Goal: Task Accomplishment & Management: Use online tool/utility

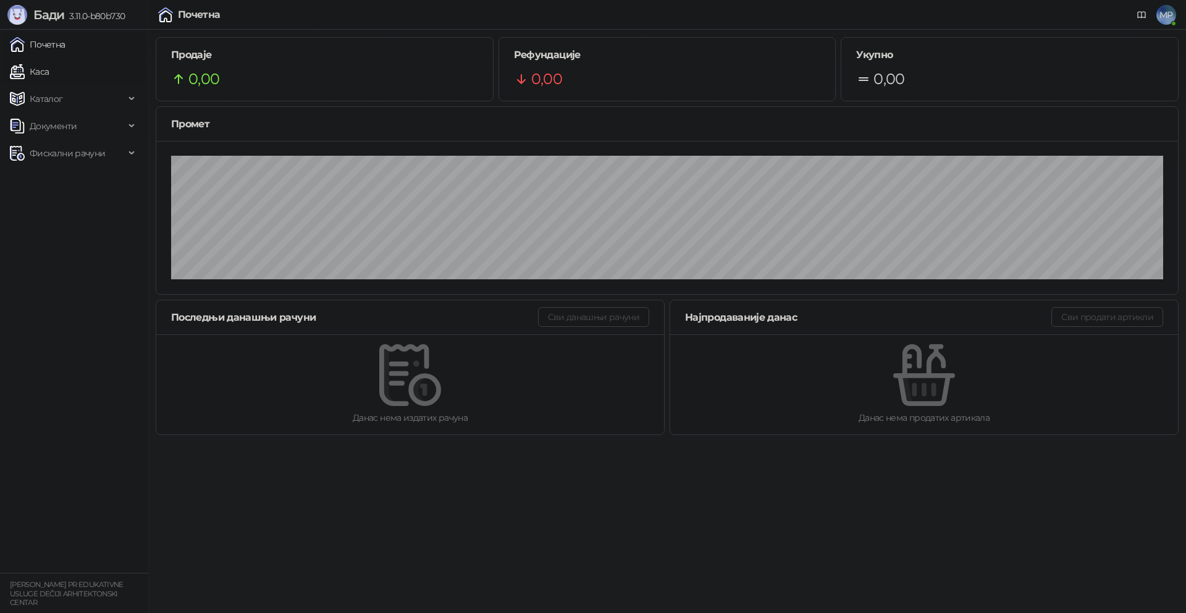
click at [43, 65] on link "Каса" at bounding box center [29, 71] width 39 height 25
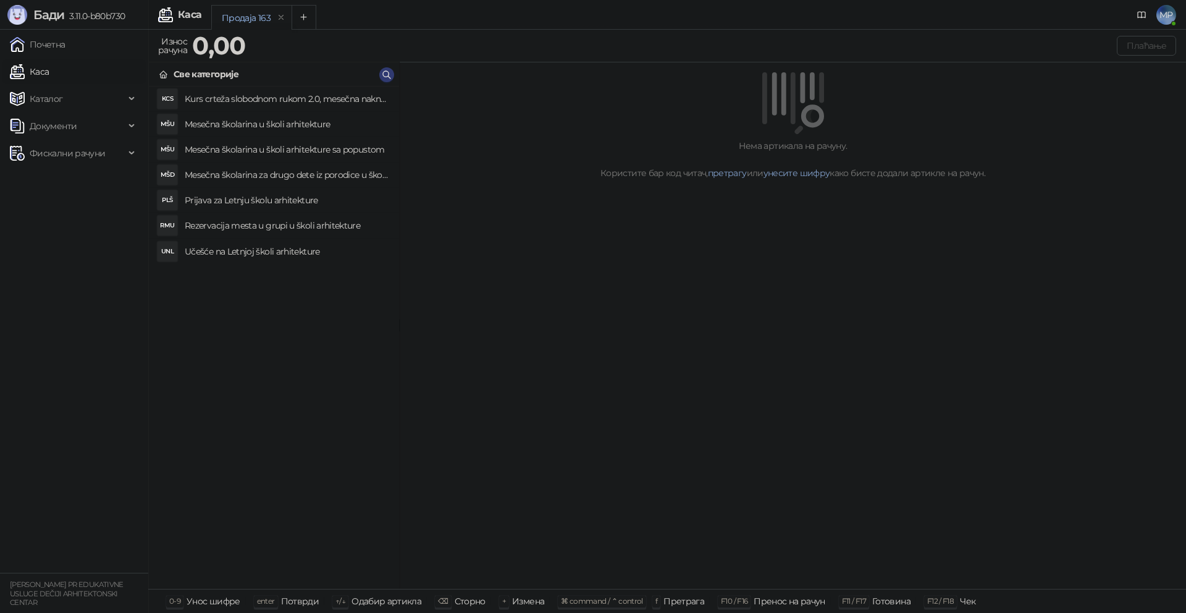
click at [288, 250] on h4 "Učešće na Letnjoj školi arhitekture" at bounding box center [287, 252] width 204 height 20
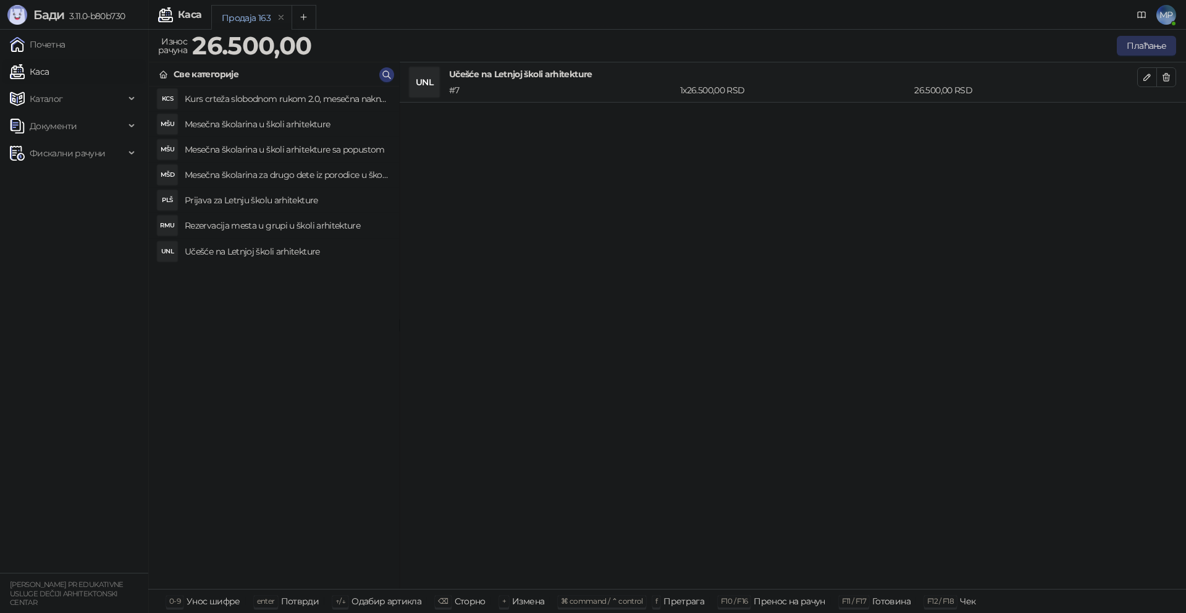
click at [907, 46] on button "Плаћање" at bounding box center [1146, 46] width 59 height 20
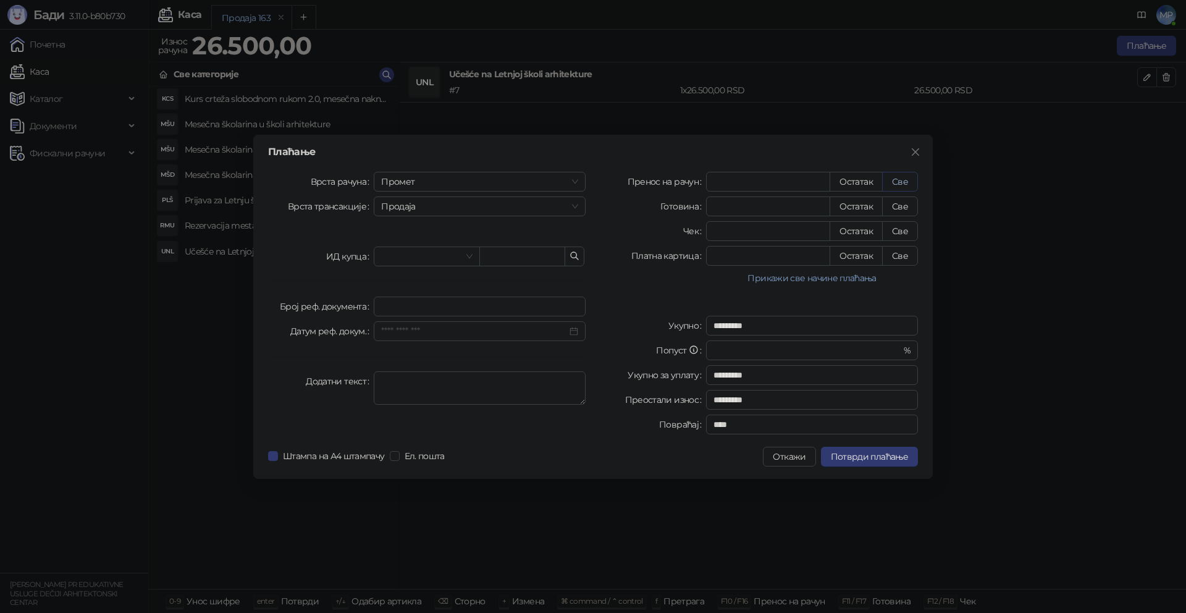
click at [905, 183] on button "Све" at bounding box center [900, 182] width 36 height 20
type input "*****"
type input "****"
click at [427, 185] on span "Промет" at bounding box center [479, 181] width 197 height 19
click at [408, 268] on div "[PERSON_NAME]" at bounding box center [480, 266] width 192 height 14
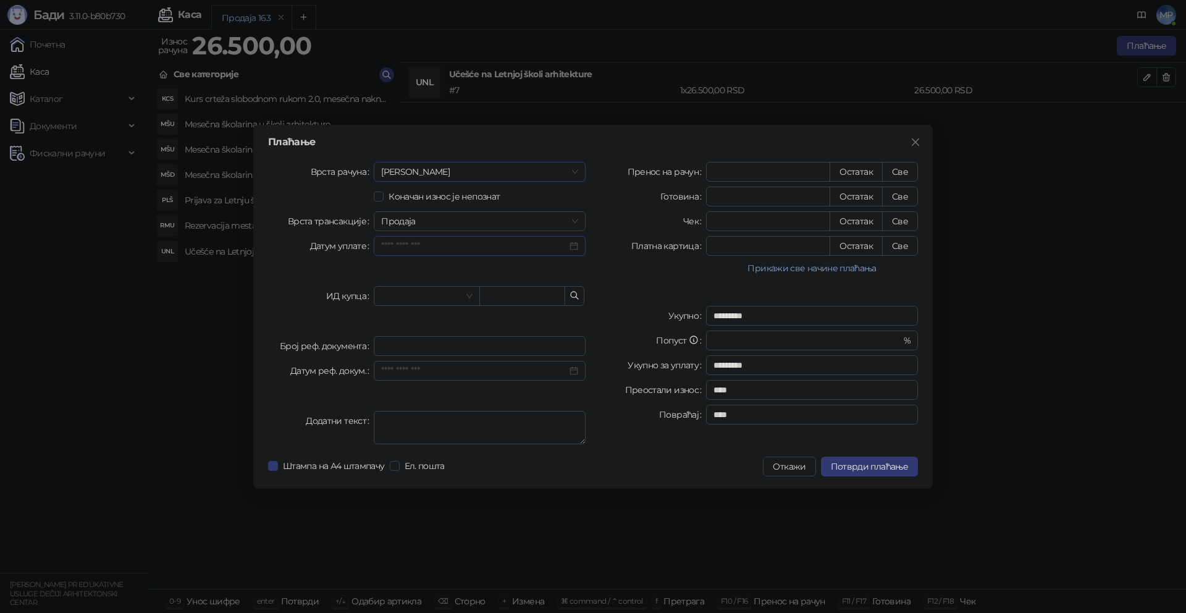
click at [472, 240] on input "Датум уплате" at bounding box center [474, 246] width 186 height 14
click at [482, 387] on div "22" at bounding box center [484, 388] width 15 height 15
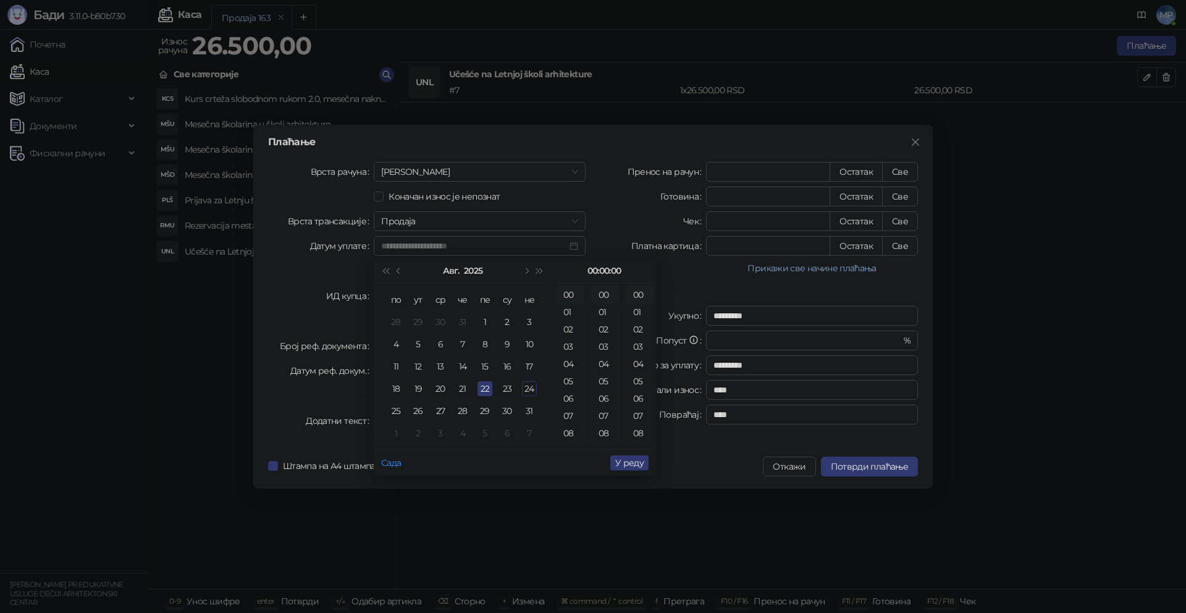
type input "**********"
click at [621, 466] on span "У реду" at bounding box center [629, 462] width 28 height 11
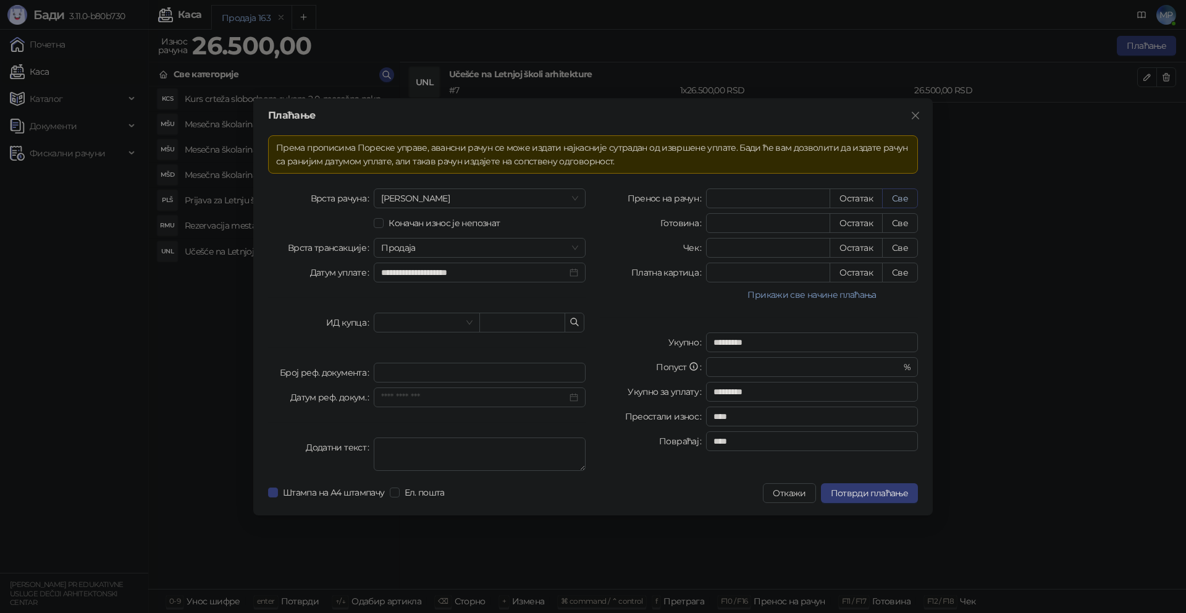
click at [903, 198] on button "Све" at bounding box center [900, 198] width 36 height 20
click at [888, 468] on span "Потврди плаћање" at bounding box center [869, 492] width 77 height 11
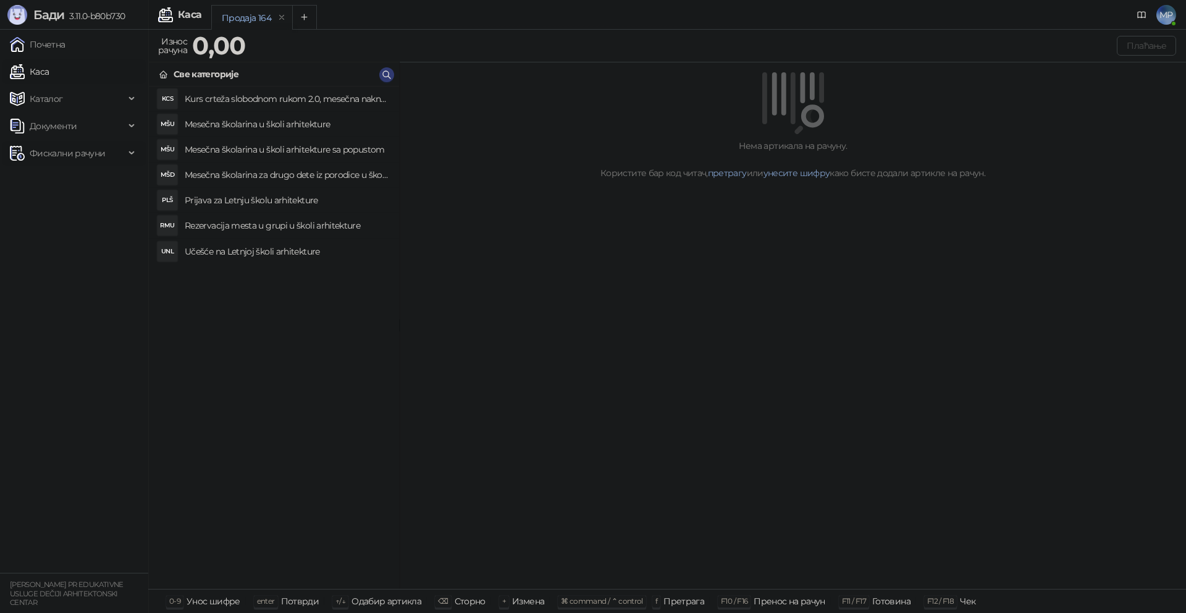
click at [70, 146] on span "Фискални рачуни" at bounding box center [67, 153] width 75 height 25
click at [71, 175] on link "Издати рачуни" at bounding box center [56, 180] width 83 height 25
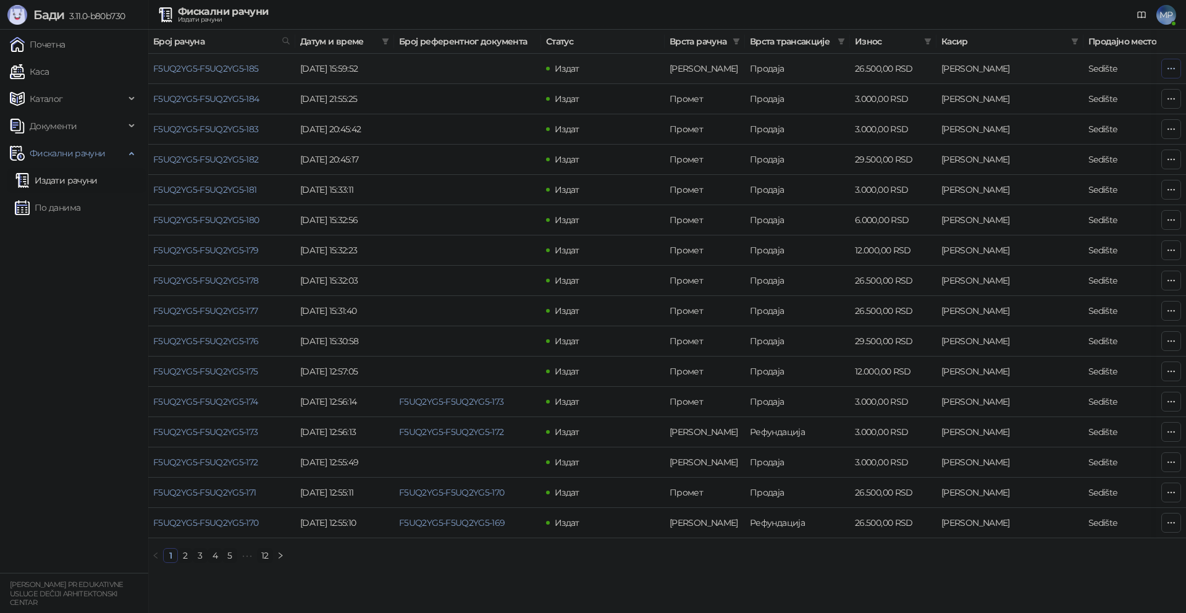
click at [907, 69] on icon "button" at bounding box center [1171, 68] width 7 height 1
click at [907, 168] on span "Затвори аванс" at bounding box center [1089, 173] width 164 height 14
type input "**********"
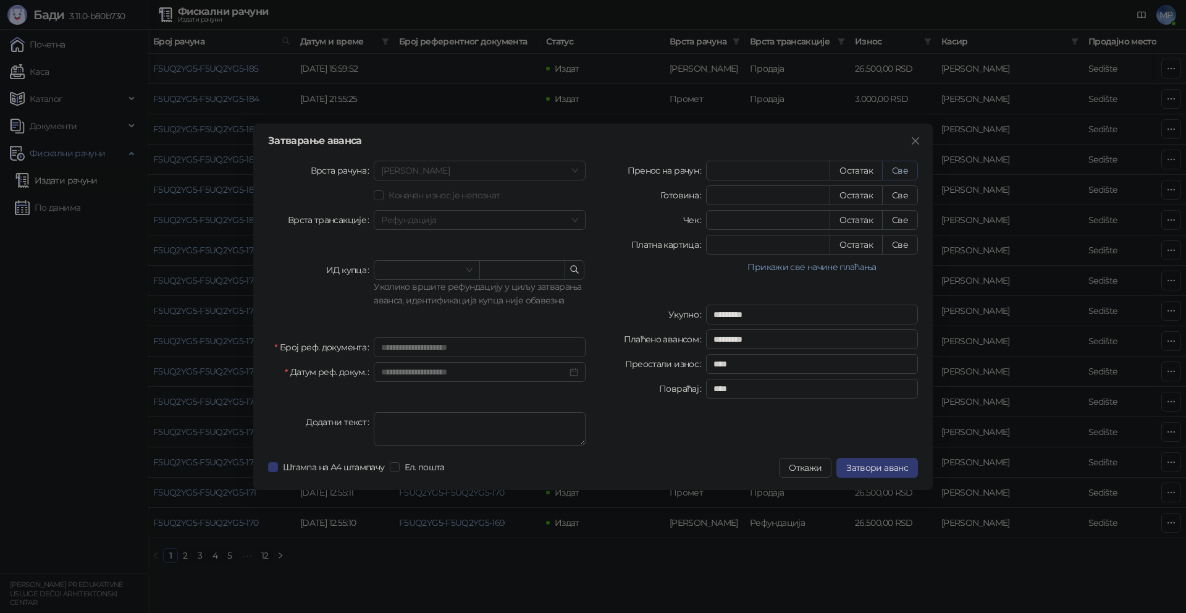
click at [902, 170] on button "Све" at bounding box center [900, 171] width 36 height 20
click at [886, 468] on span "Затвори аванс" at bounding box center [877, 467] width 62 height 11
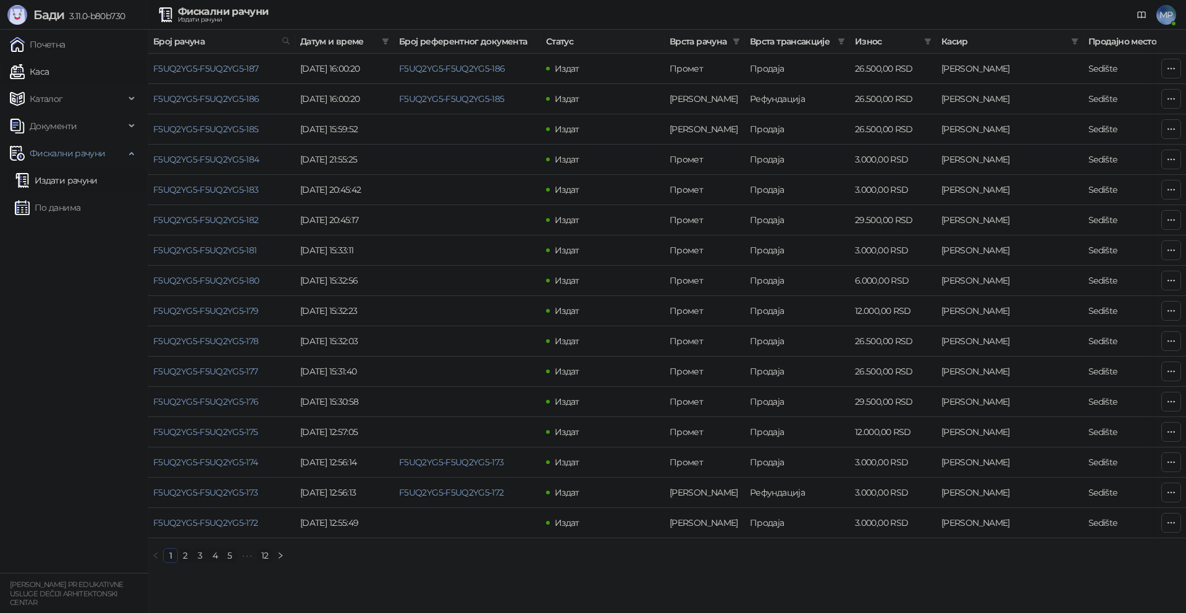
click at [46, 69] on link "Каса" at bounding box center [29, 71] width 39 height 25
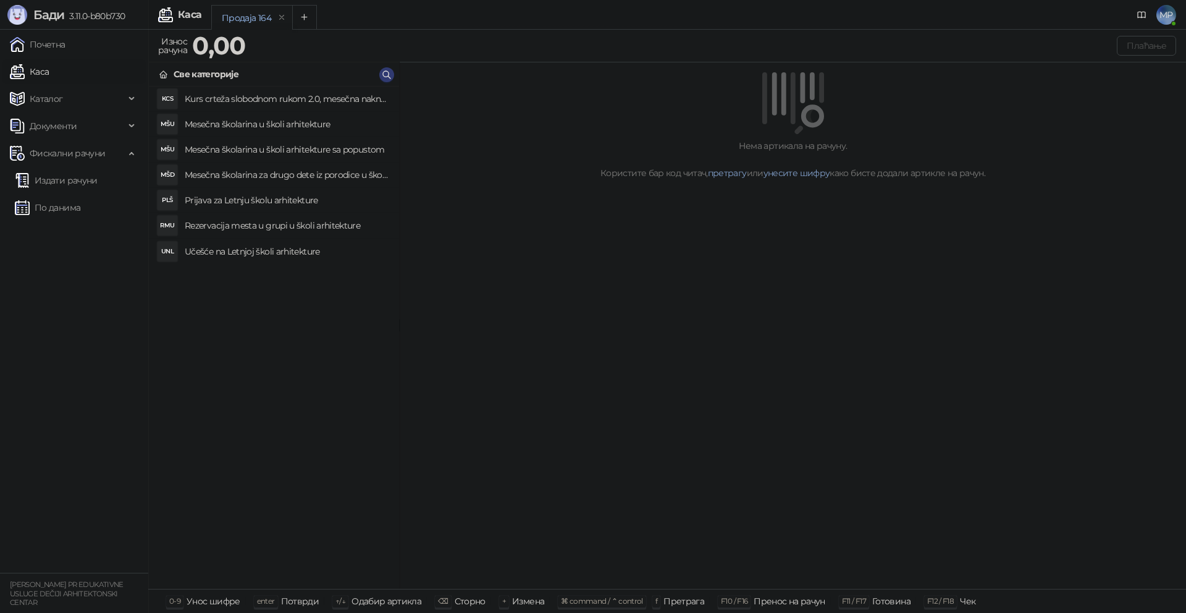
click at [295, 251] on h4 "Učešće na Letnjoj školi arhitekture" at bounding box center [287, 252] width 204 height 20
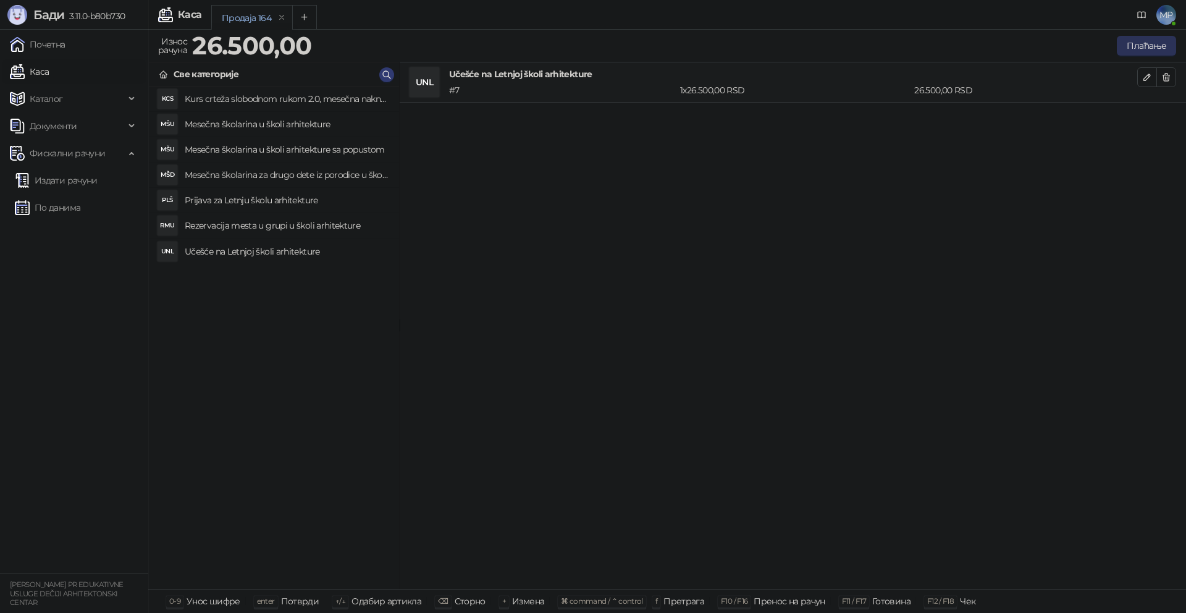
click at [907, 46] on button "Плаћање" at bounding box center [1146, 46] width 59 height 20
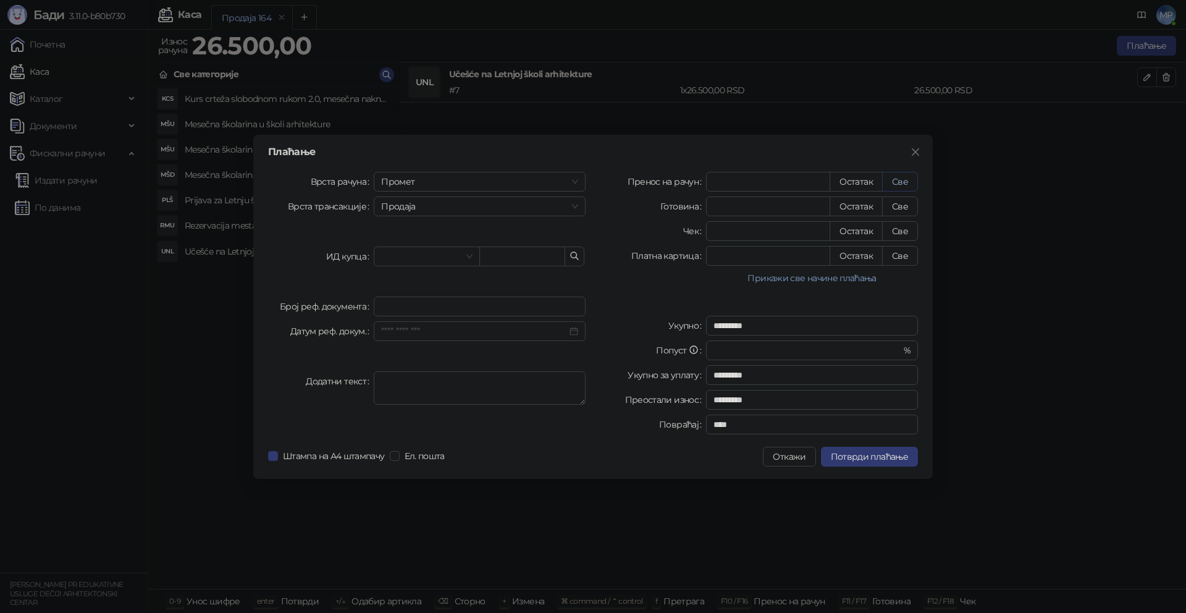
click at [902, 177] on button "Све" at bounding box center [900, 182] width 36 height 20
type input "*****"
type input "****"
click at [422, 184] on span "Промет" at bounding box center [479, 181] width 197 height 19
click at [405, 267] on div "[PERSON_NAME]" at bounding box center [480, 266] width 192 height 14
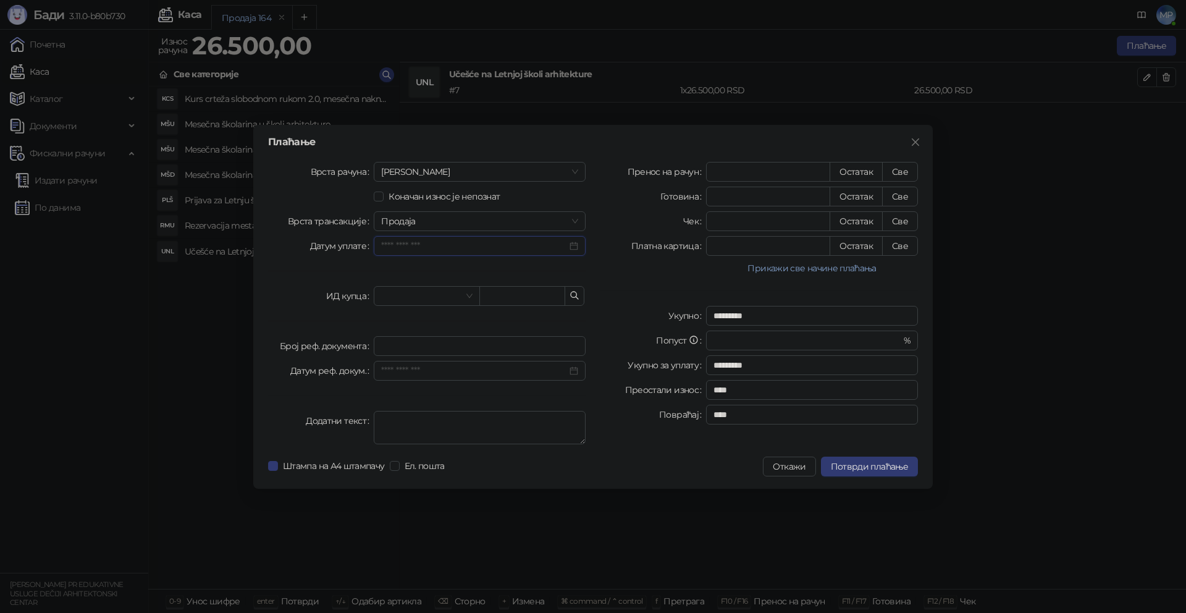
click at [456, 245] on input "Датум уплате" at bounding box center [474, 246] width 186 height 14
click at [487, 387] on div "22" at bounding box center [484, 388] width 15 height 15
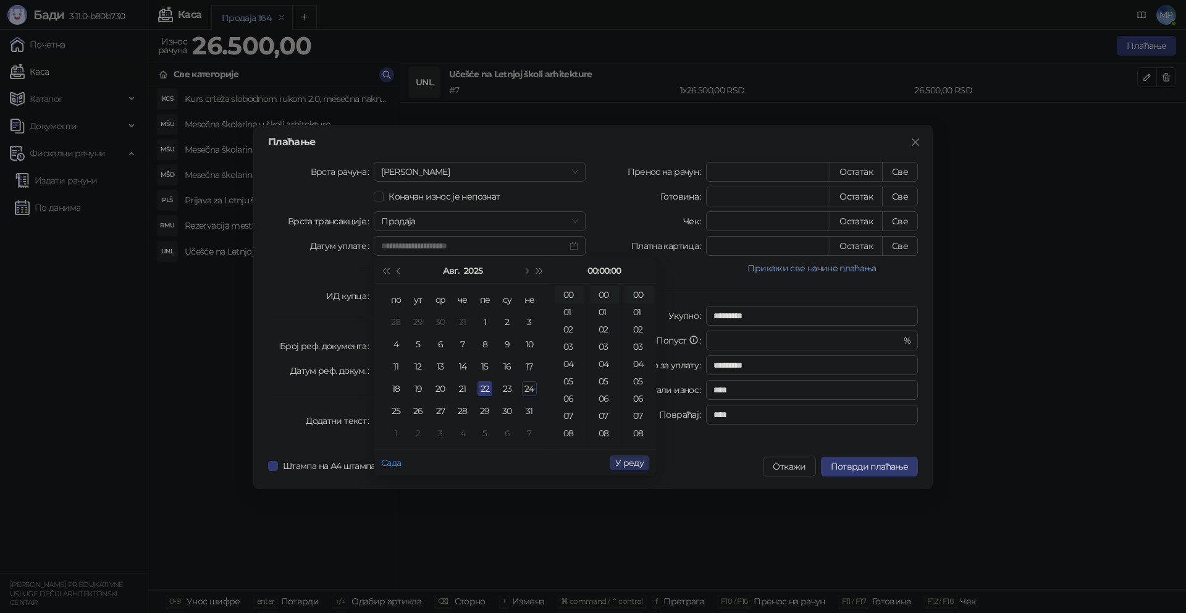
type input "**********"
click at [634, 465] on span "У реду" at bounding box center [629, 462] width 28 height 11
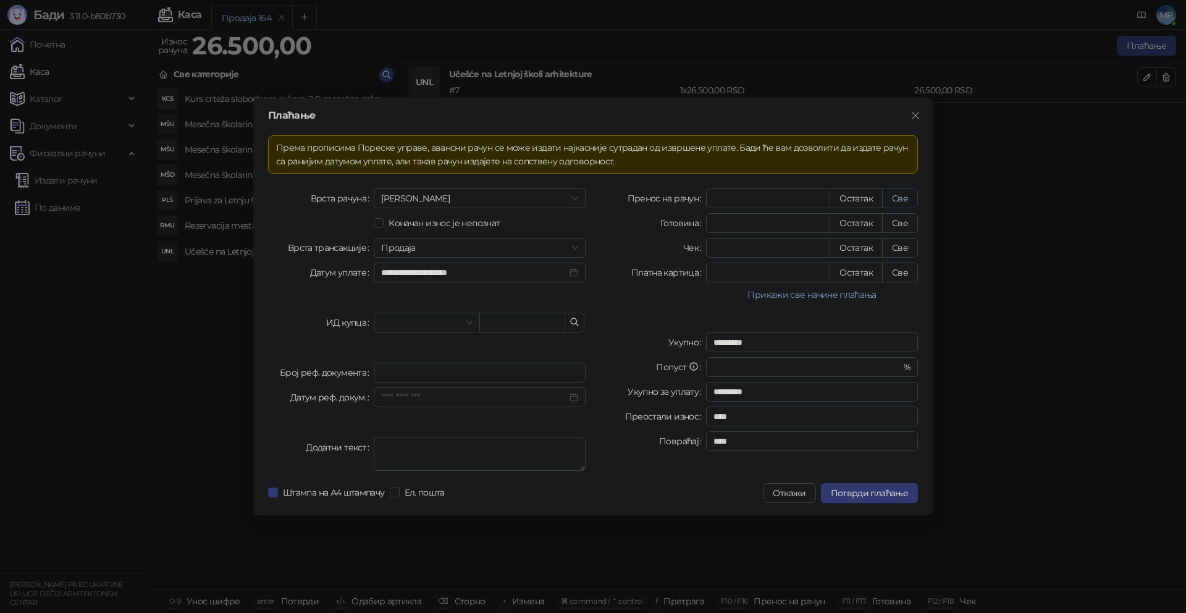
click at [894, 192] on button "Све" at bounding box center [900, 198] width 36 height 20
click at [883, 468] on span "Потврди плаћање" at bounding box center [869, 492] width 77 height 11
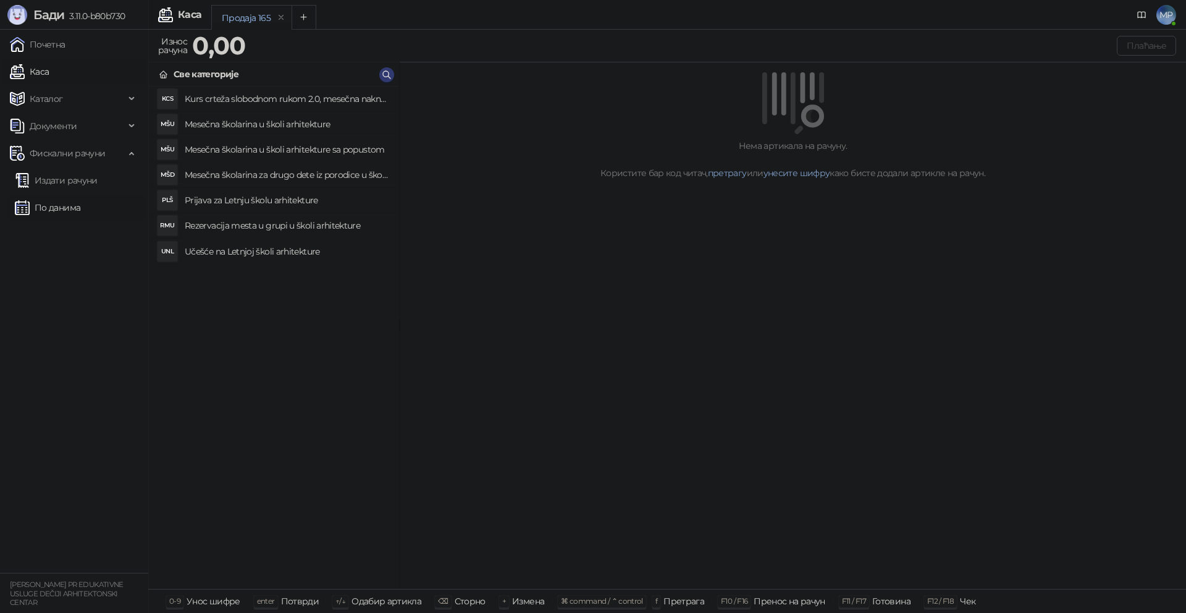
click at [58, 215] on link "По данима" at bounding box center [47, 207] width 65 height 25
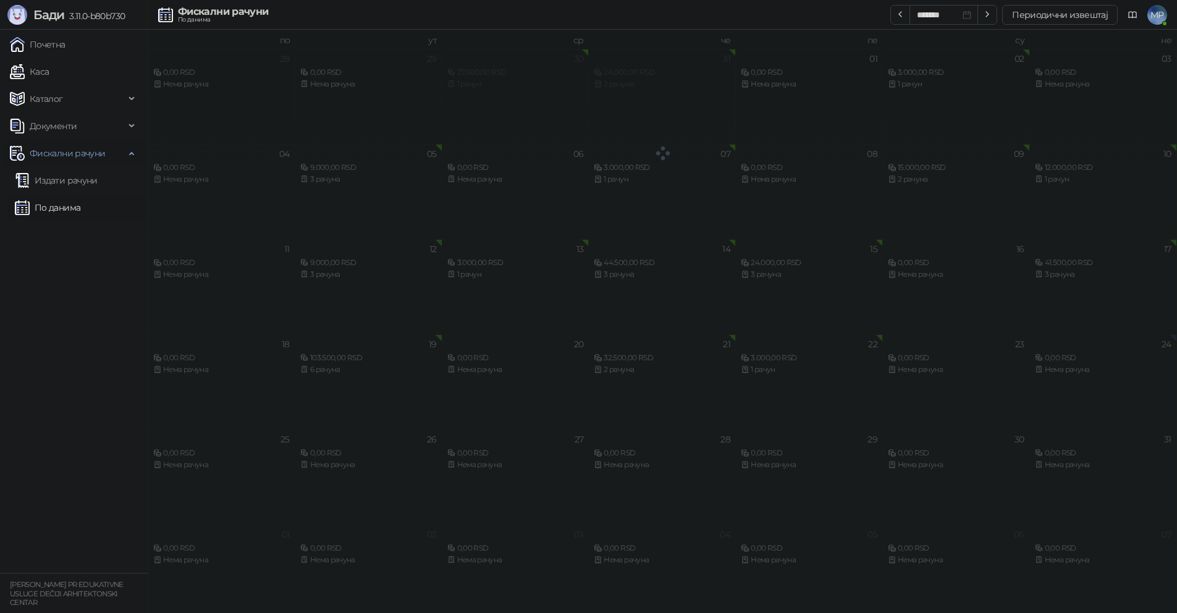
click at [56, 165] on span "Фискални рачуни" at bounding box center [67, 153] width 75 height 25
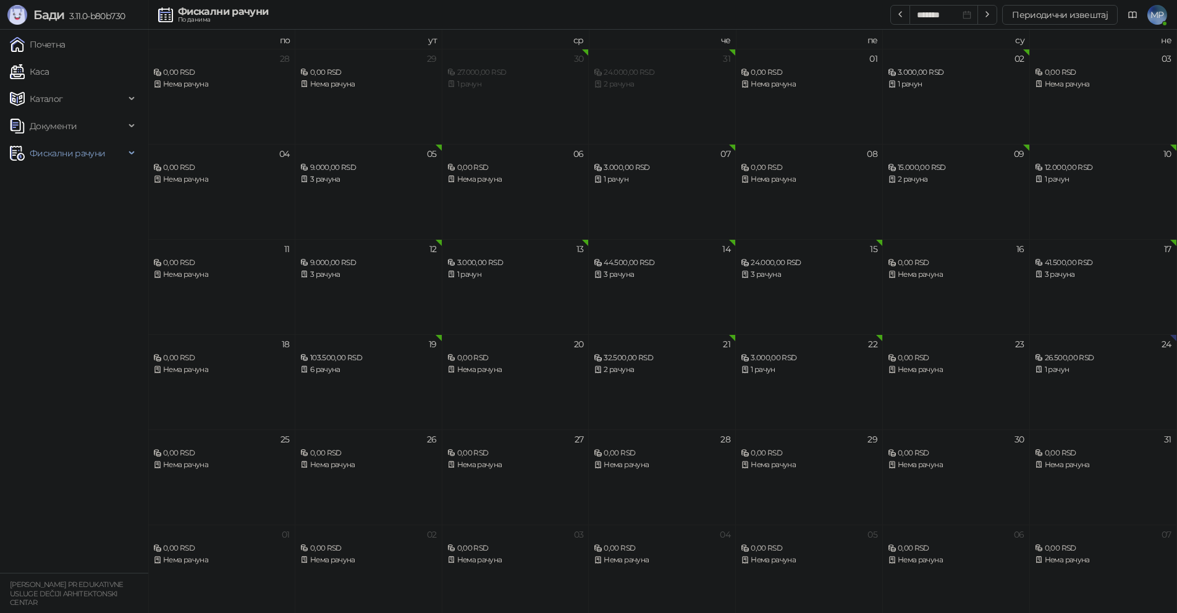
click at [61, 176] on ul "Почетна [PERSON_NAME] Документи Фискални рачуни Издати рачуни По данима" at bounding box center [74, 301] width 148 height 543
click at [54, 161] on span "Фискални рачуни" at bounding box center [67, 153] width 75 height 25
click at [57, 180] on link "Издати рачуни" at bounding box center [56, 180] width 83 height 25
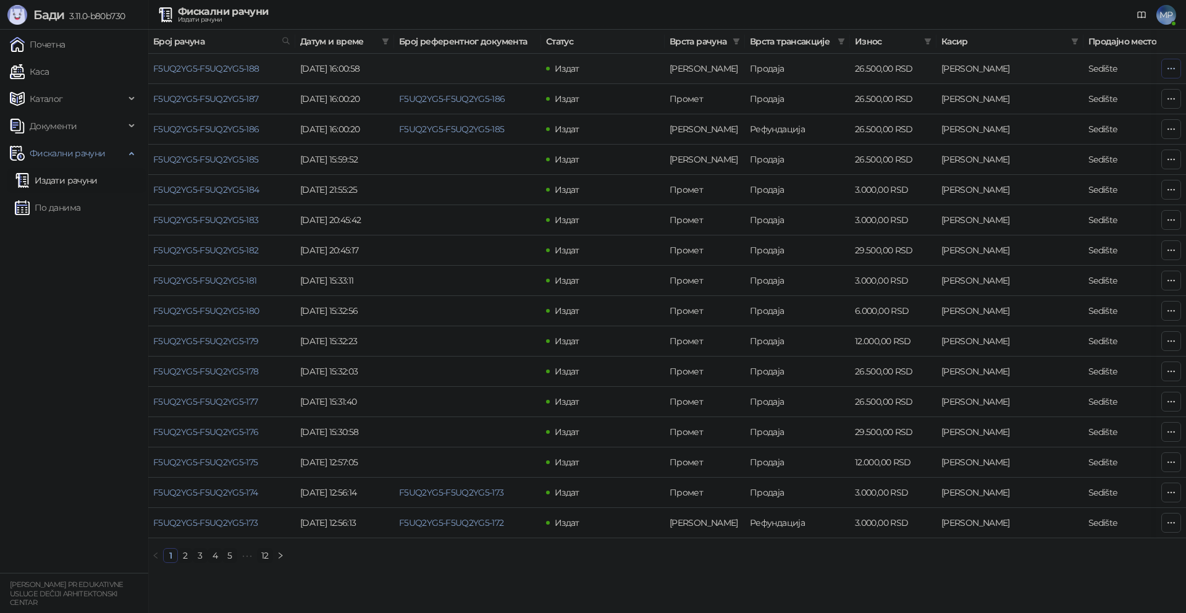
click at [907, 69] on icon "button" at bounding box center [1171, 69] width 10 height 10
click at [907, 172] on span "Затвори аванс" at bounding box center [1089, 173] width 164 height 14
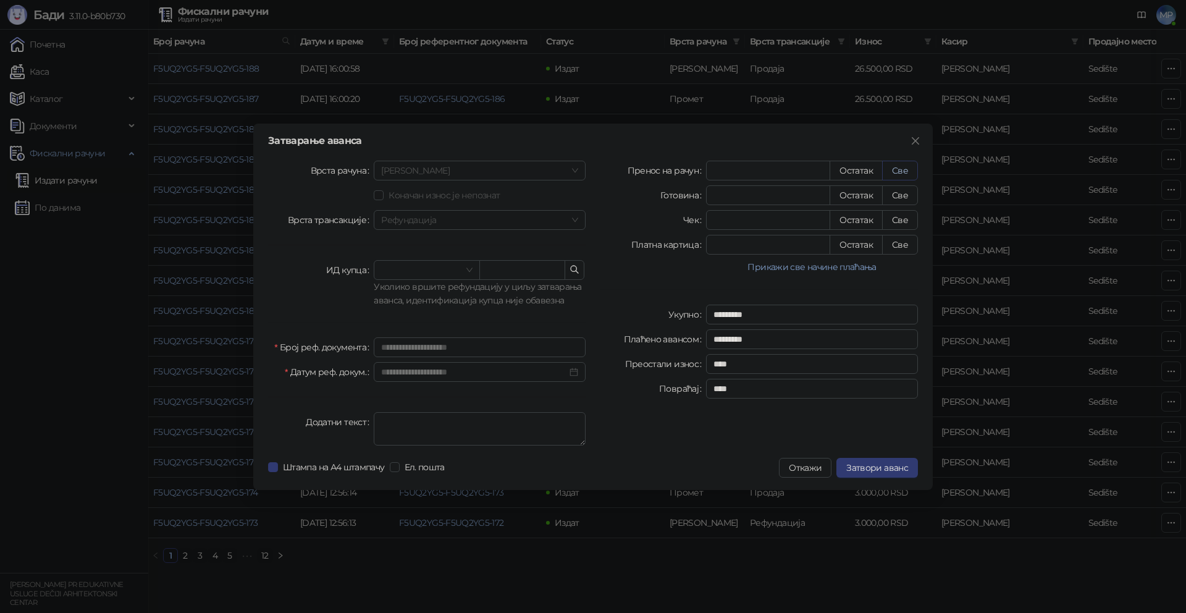
click at [898, 170] on button "Све" at bounding box center [900, 171] width 36 height 20
click at [881, 464] on span "Затвори аванс" at bounding box center [877, 467] width 62 height 11
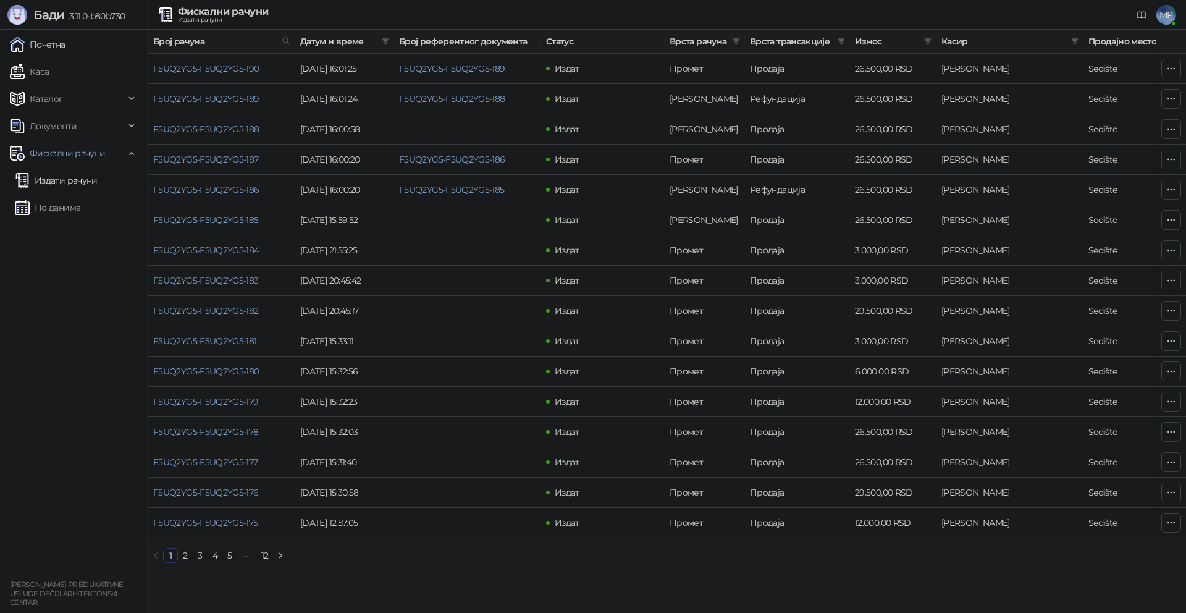
click at [54, 43] on link "Почетна" at bounding box center [38, 44] width 56 height 25
